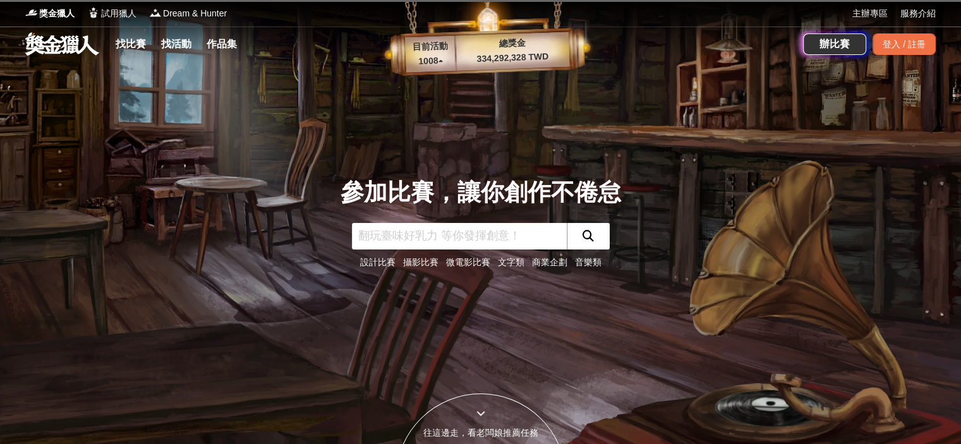
click at [385, 267] on link "設計比賽" at bounding box center [377, 262] width 35 height 10
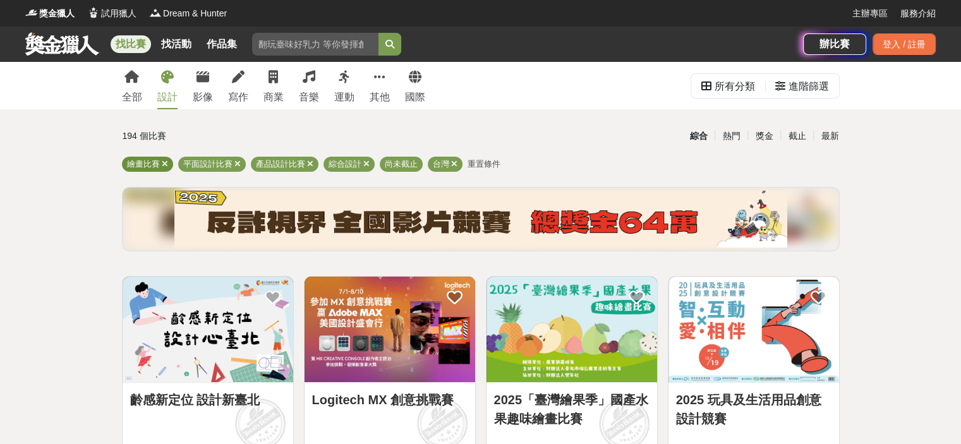
click at [162, 164] on icon at bounding box center [165, 164] width 6 height 8
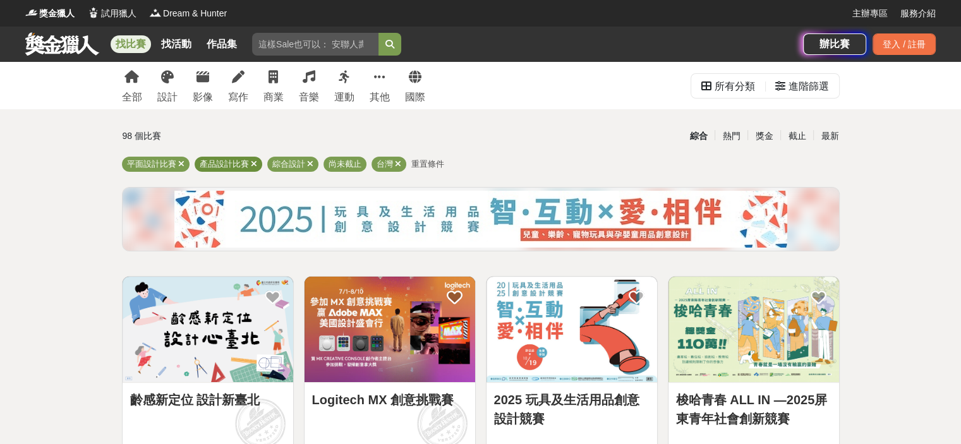
click at [252, 166] on icon at bounding box center [254, 164] width 6 height 8
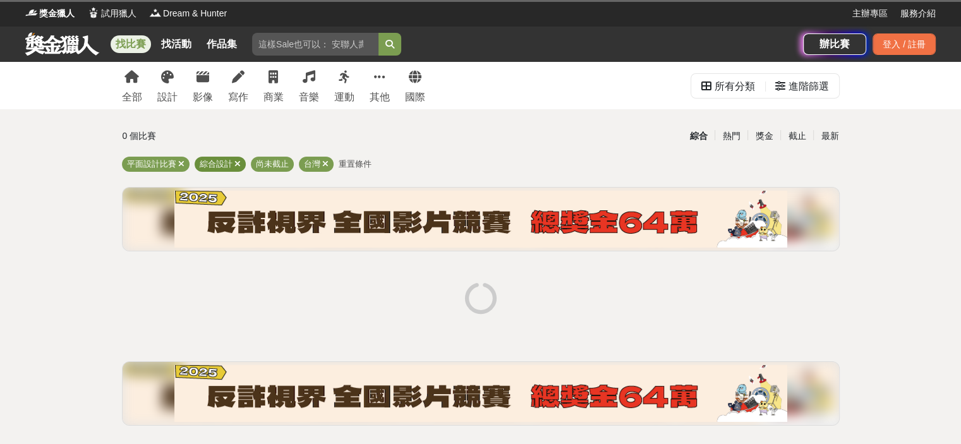
click at [237, 168] on icon at bounding box center [238, 164] width 6 height 8
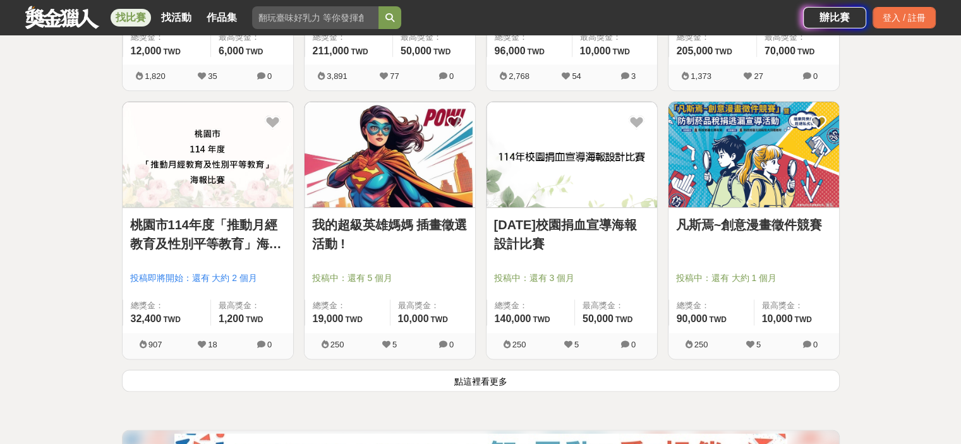
scroll to position [1580, 0]
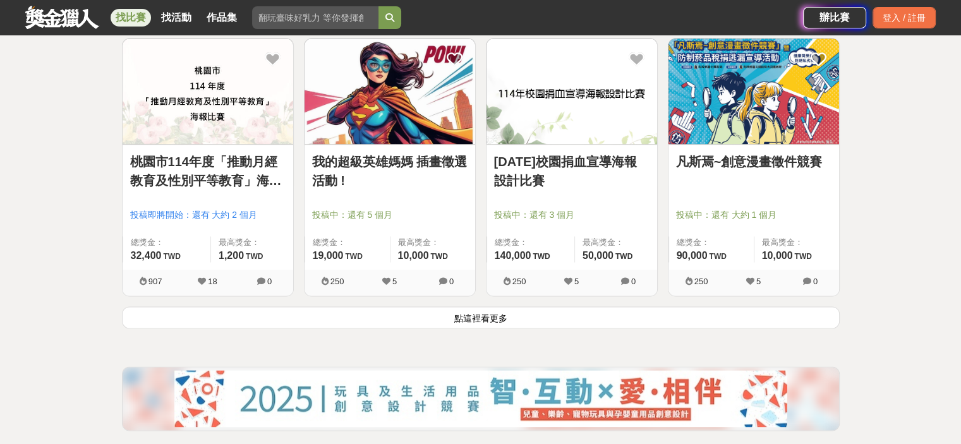
click at [544, 320] on button "點這裡看更多" at bounding box center [481, 318] width 718 height 22
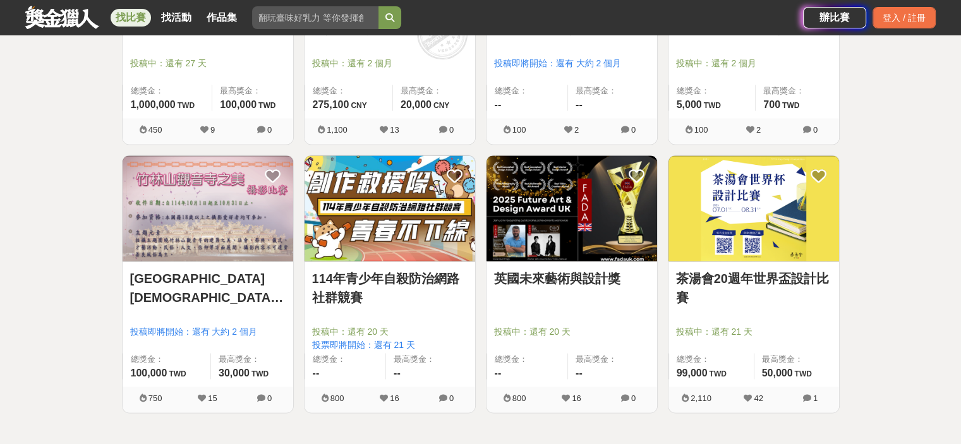
scroll to position [2023, 0]
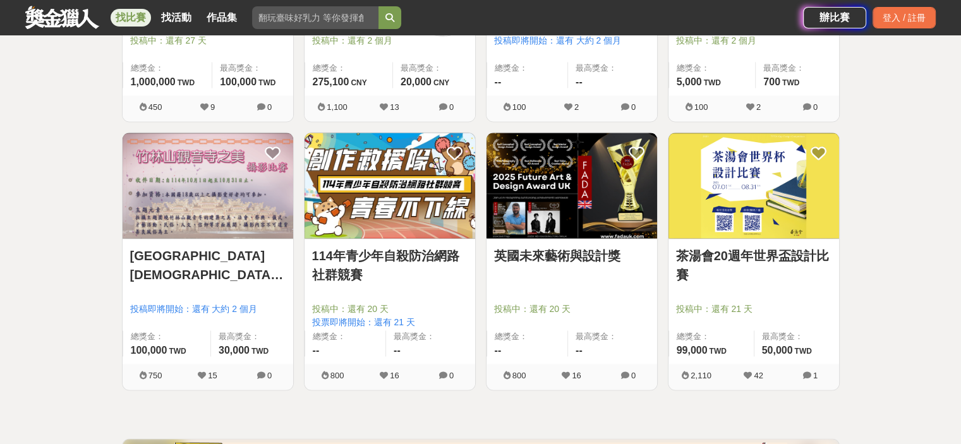
click at [771, 232] on img at bounding box center [754, 186] width 171 height 106
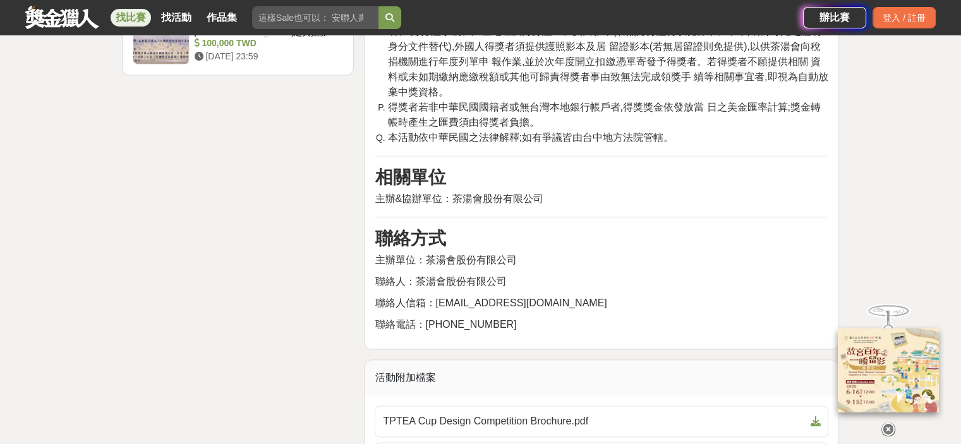
scroll to position [2086, 0]
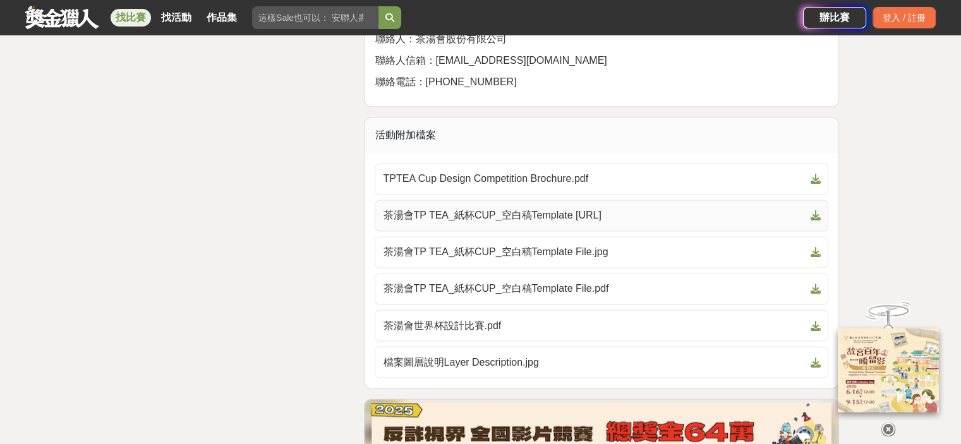
click at [642, 208] on span "茶湯會TP TEA_紙杯CUP_空白稿Template [URL]" at bounding box center [594, 215] width 422 height 15
click at [565, 355] on span "檔案圖層說明Layer Description.jpg" at bounding box center [594, 362] width 422 height 15
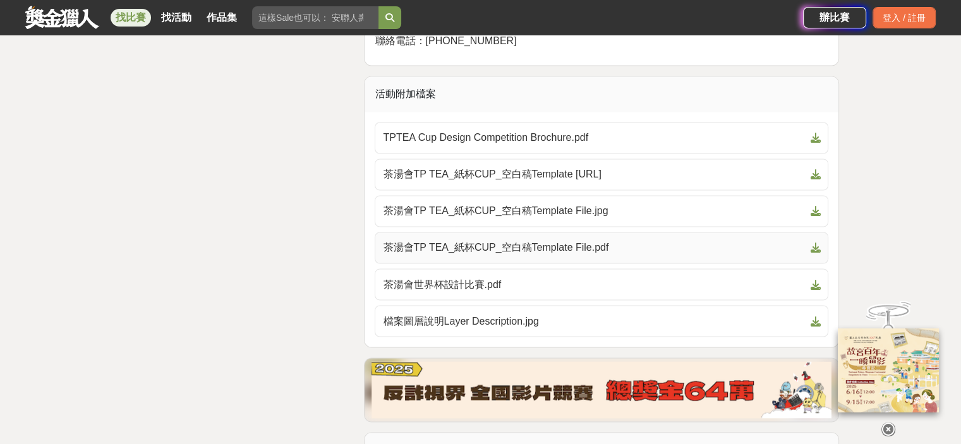
scroll to position [2149, 0]
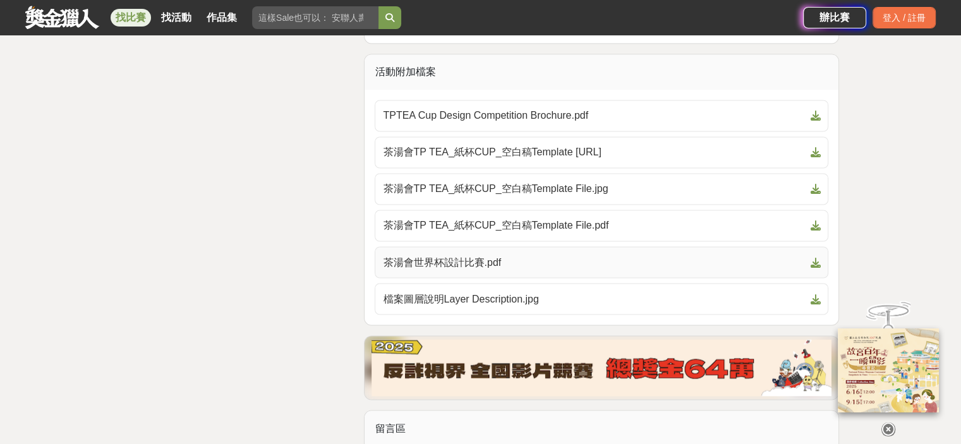
click at [545, 255] on span "茶湯會世界杯設計比賽.pdf" at bounding box center [594, 262] width 422 height 15
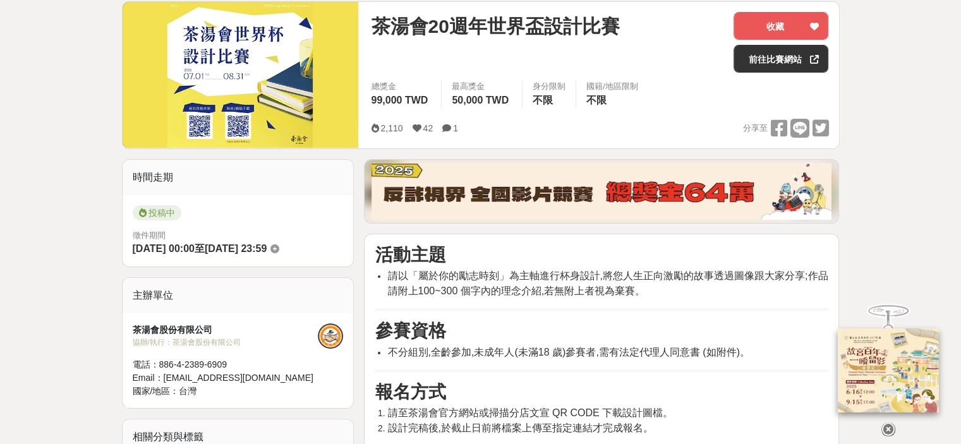
scroll to position [0, 0]
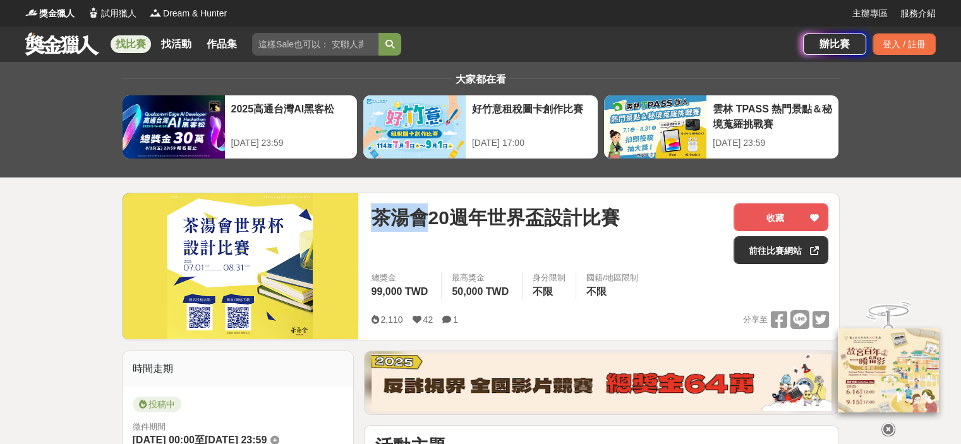
drag, startPoint x: 369, startPoint y: 219, endPoint x: 427, endPoint y: 208, distance: 59.9
click at [427, 208] on div "茶湯會20週年世界盃設計比賽 收藏 前往比賽網站 總獎金 99,000 TWD 最高獎金 50,000 TWD 身分限制 不限 國籍/地區限制 不限 2,11…" at bounding box center [600, 266] width 478 height 147
drag, startPoint x: 428, startPoint y: 207, endPoint x: 388, endPoint y: 209, distance: 39.9
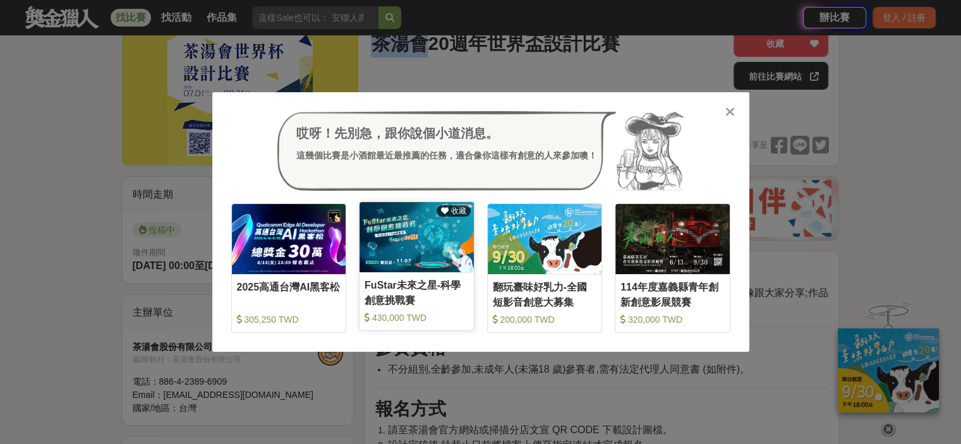
scroll to position [253, 0]
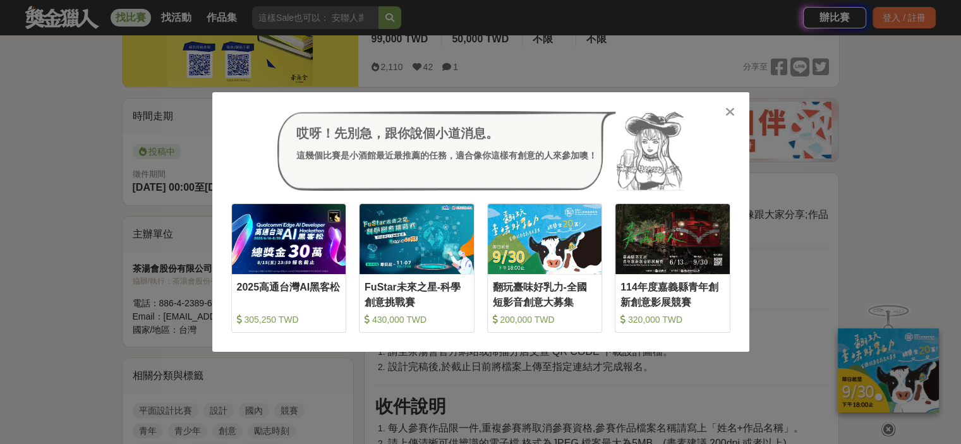
click at [731, 112] on icon at bounding box center [730, 112] width 9 height 13
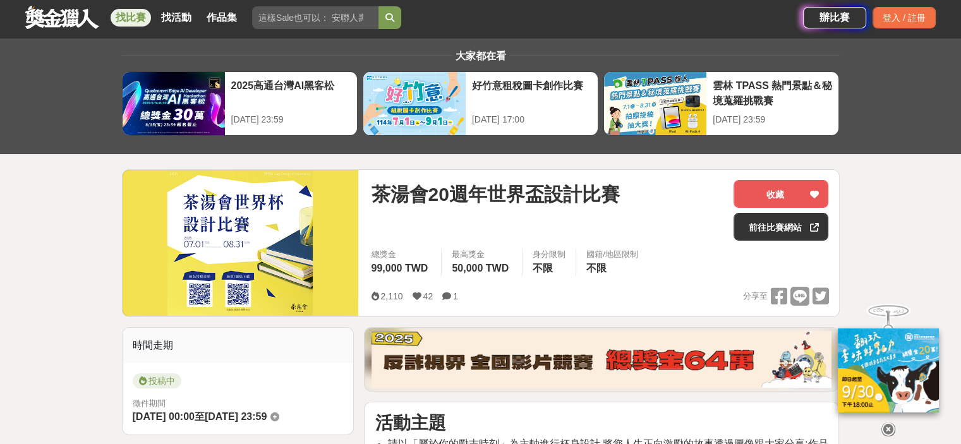
scroll to position [0, 0]
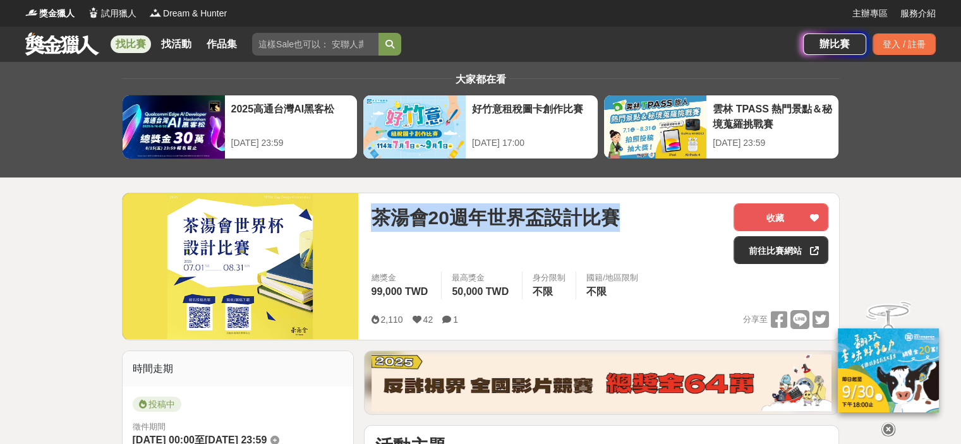
drag, startPoint x: 382, startPoint y: 214, endPoint x: 699, endPoint y: 214, distance: 316.1
click at [699, 214] on div "茶湯會20週年世界盃設計比賽" at bounding box center [547, 218] width 353 height 28
copy span "茶湯會20週年世界盃設計比賽"
